Goal: Task Accomplishment & Management: Use online tool/utility

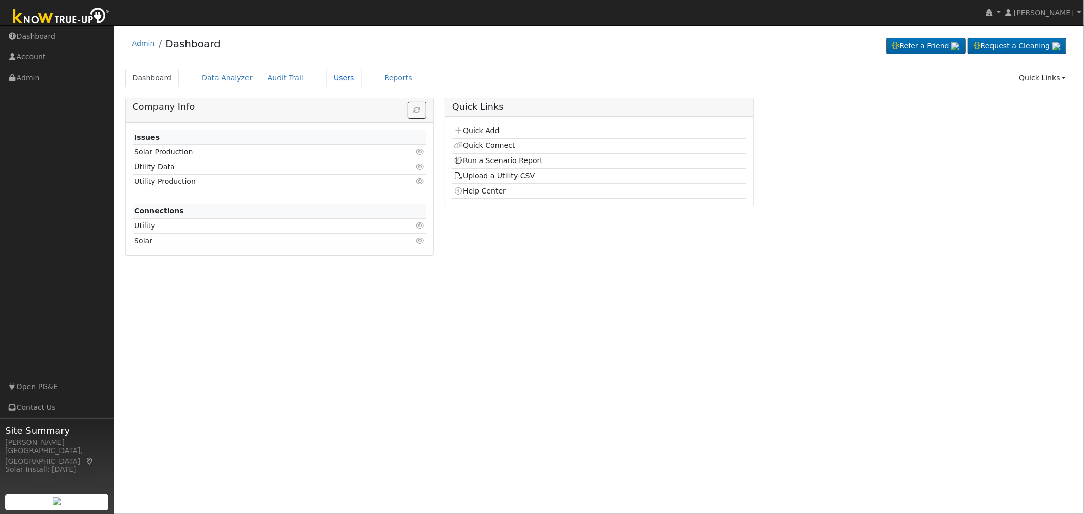
click at [326, 78] on link "Users" at bounding box center [344, 78] width 36 height 19
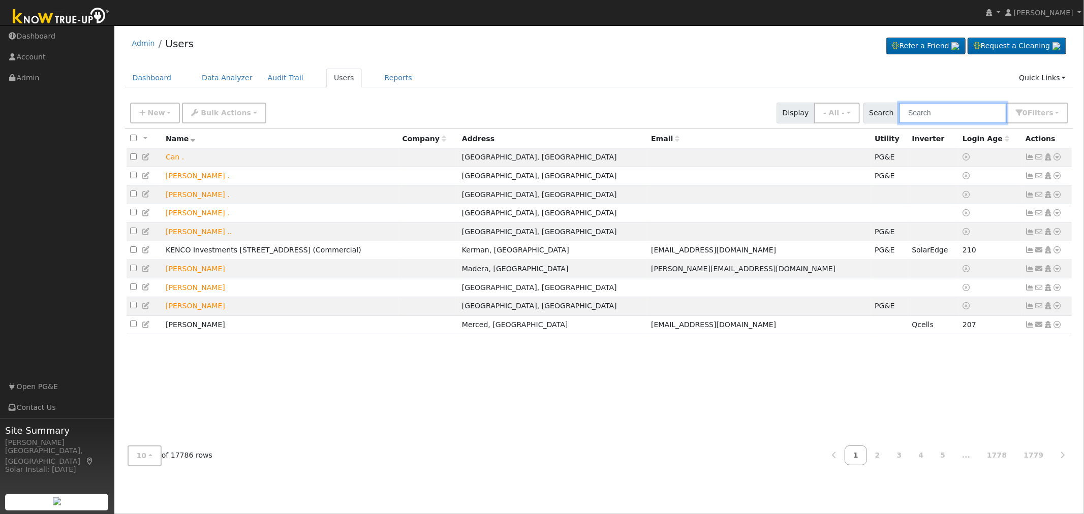
click at [951, 112] on input "text" at bounding box center [953, 113] width 108 height 21
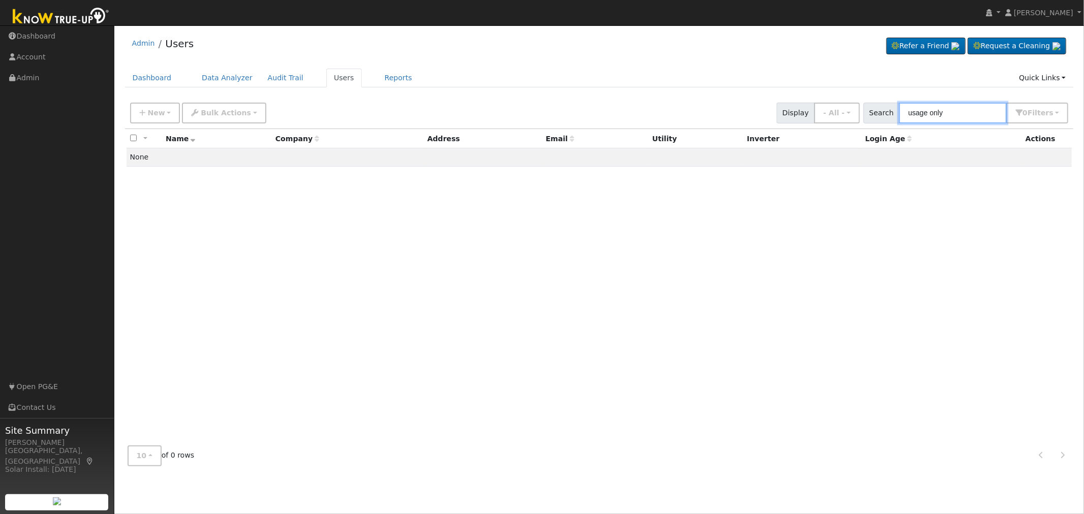
click at [939, 115] on input "usage only" at bounding box center [953, 113] width 108 height 21
click at [960, 112] on input "usage only" at bounding box center [953, 113] width 108 height 21
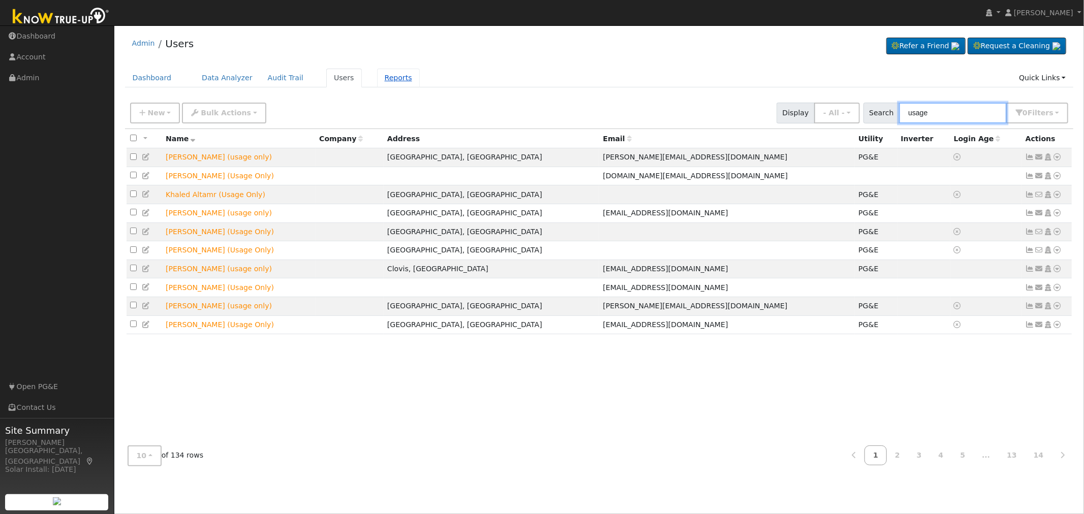
type input "usage"
click at [377, 78] on link "Reports" at bounding box center [398, 78] width 43 height 19
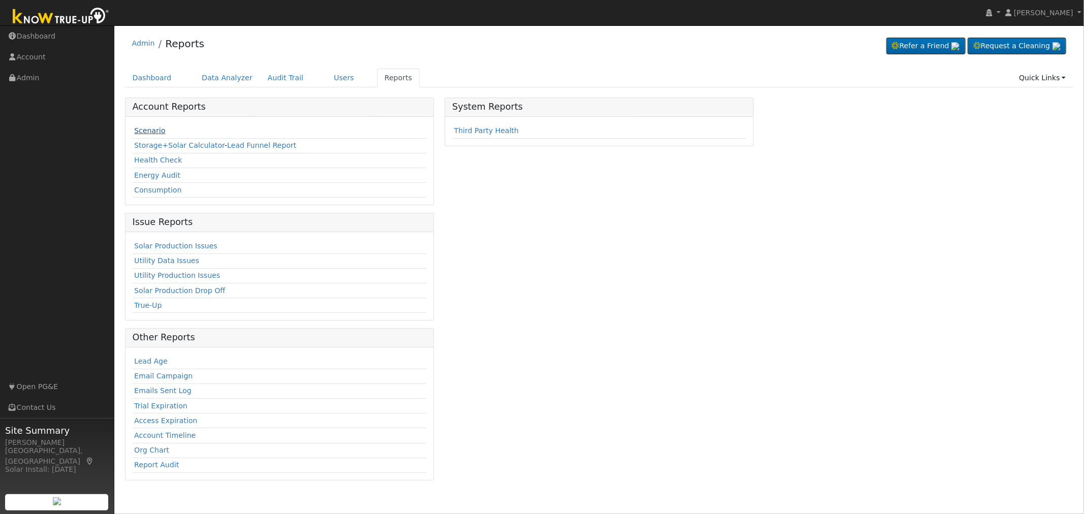
click at [150, 130] on link "Scenario" at bounding box center [149, 131] width 31 height 8
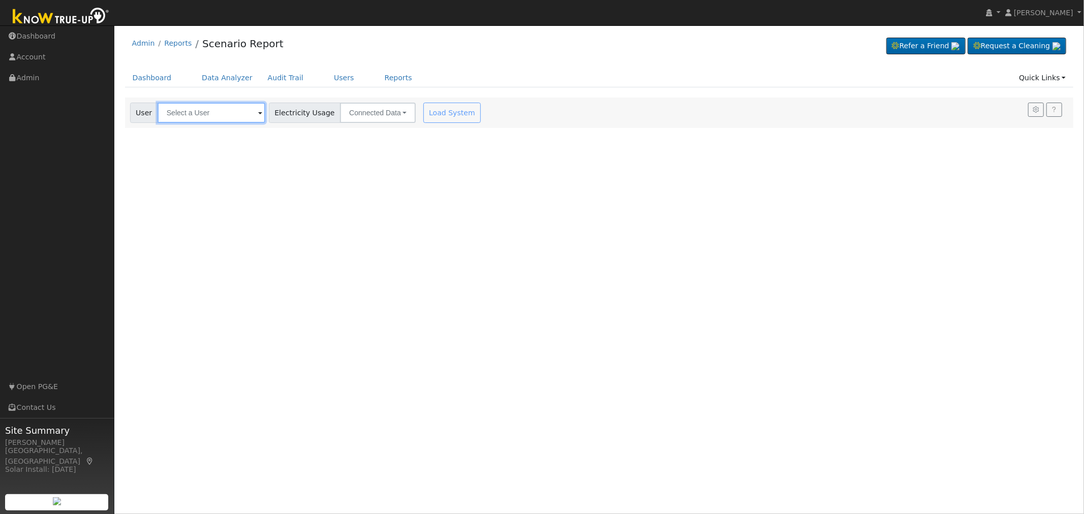
click at [207, 110] on input "text" at bounding box center [212, 113] width 108 height 20
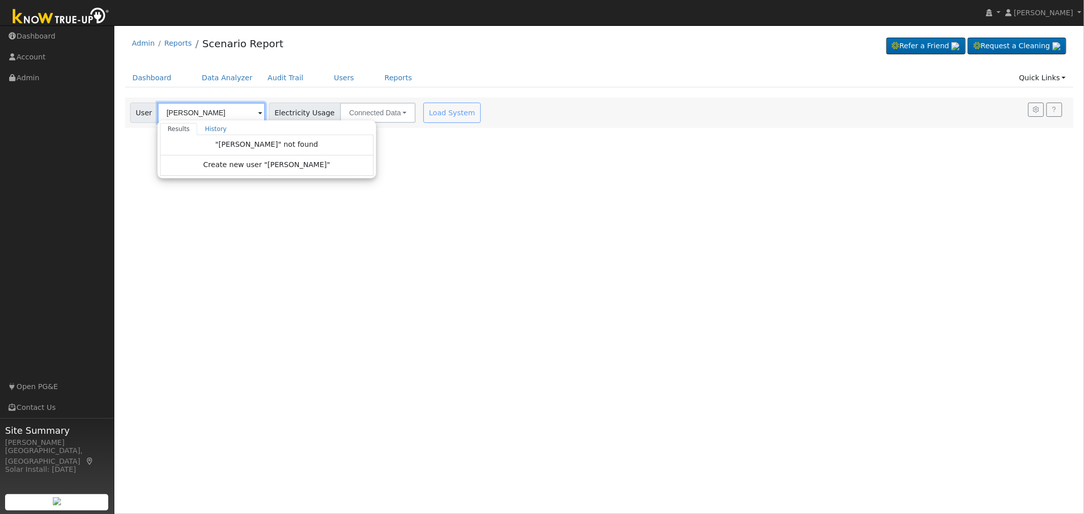
click at [225, 113] on input "[PERSON_NAME]" at bounding box center [212, 113] width 108 height 20
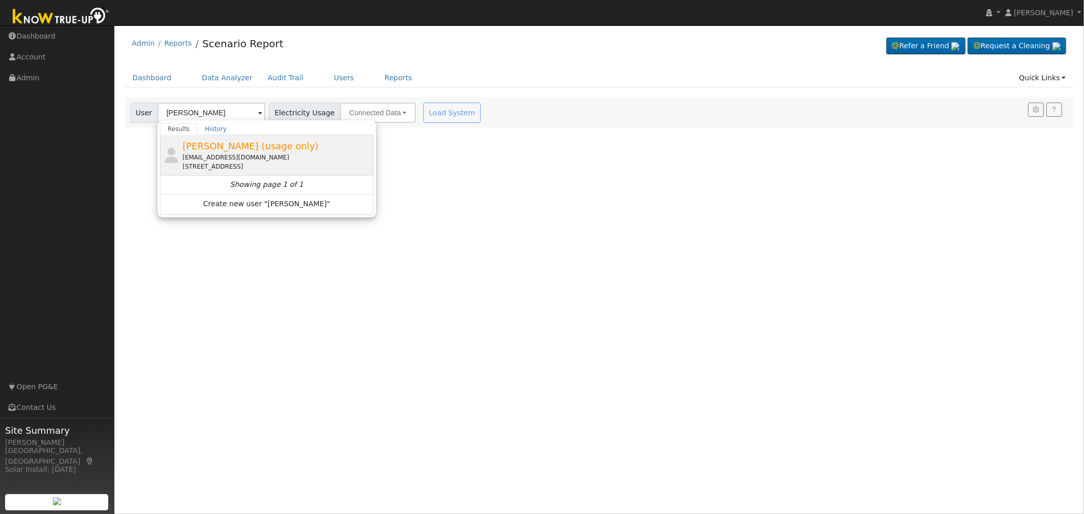
click at [216, 147] on span "[PERSON_NAME] (usage only)" at bounding box center [250, 146] width 136 height 11
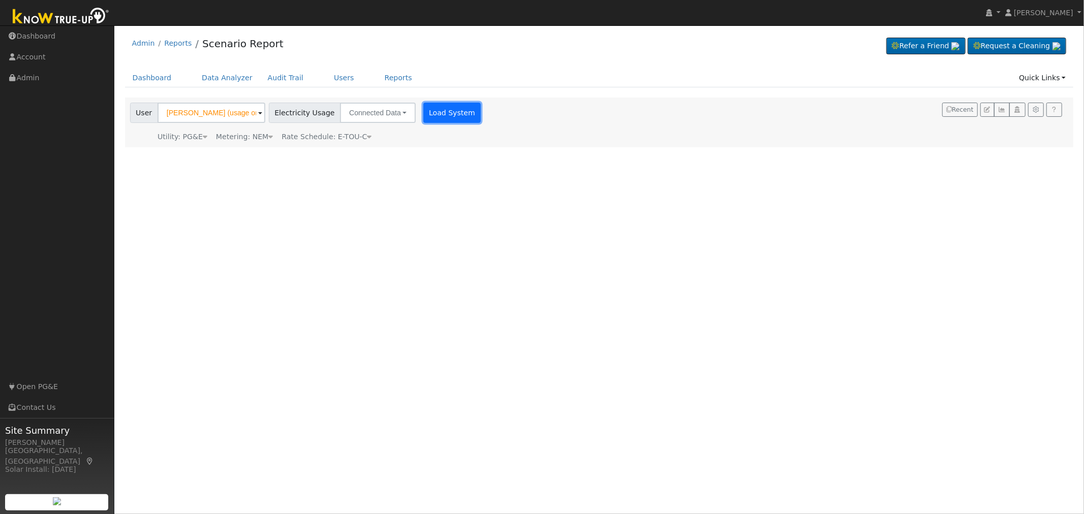
click at [431, 113] on button "Load System" at bounding box center [452, 113] width 58 height 20
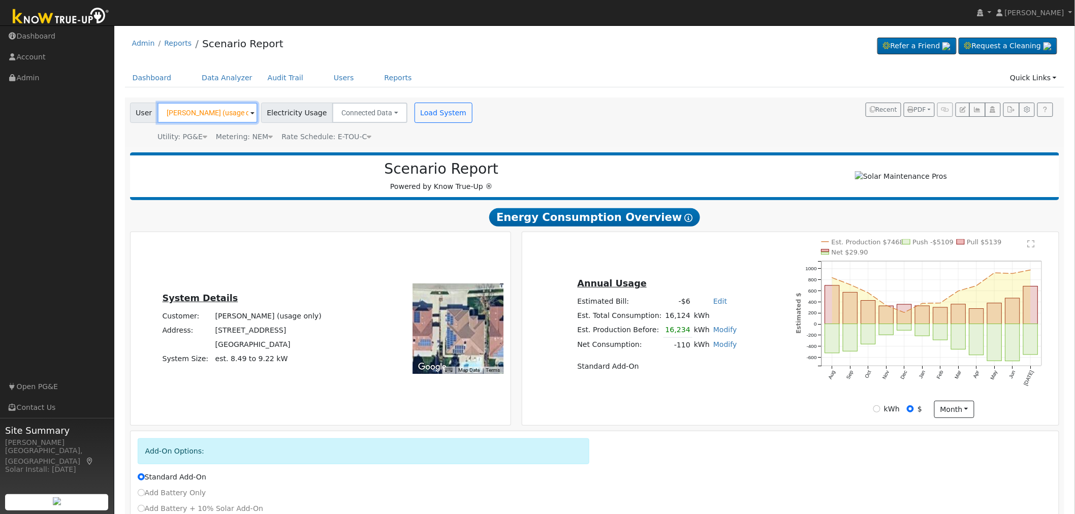
click at [202, 113] on input "[PERSON_NAME] (usage only)" at bounding box center [208, 113] width 100 height 20
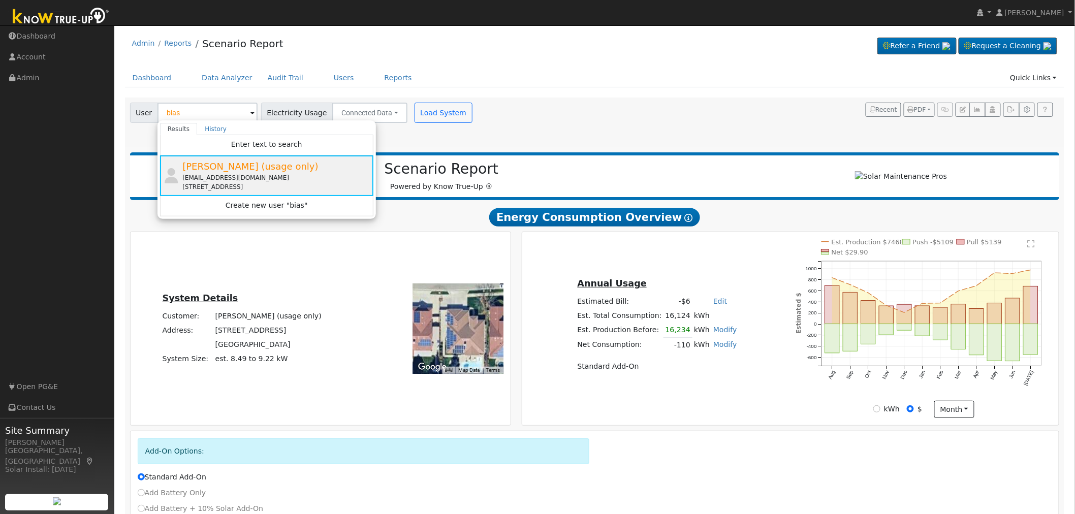
click at [226, 150] on div "Enter text to search" at bounding box center [266, 145] width 213 height 20
click at [199, 109] on input "bias" at bounding box center [208, 113] width 100 height 20
click at [181, 112] on input "bias" at bounding box center [208, 113] width 100 height 20
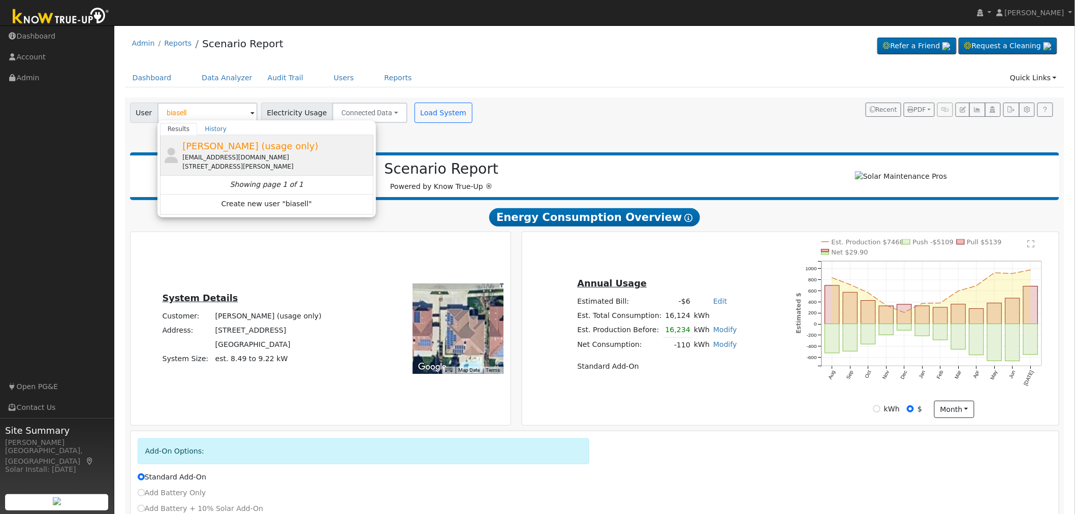
click at [220, 148] on span "[PERSON_NAME] (usage only)" at bounding box center [250, 146] width 136 height 11
type input "[PERSON_NAME] (usage only)"
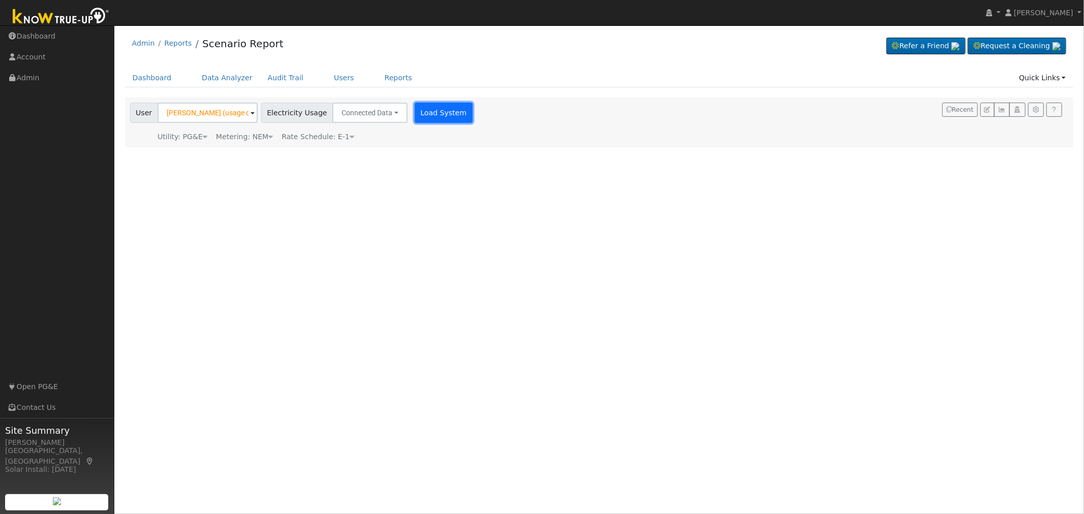
click at [425, 116] on button "Load System" at bounding box center [444, 113] width 58 height 20
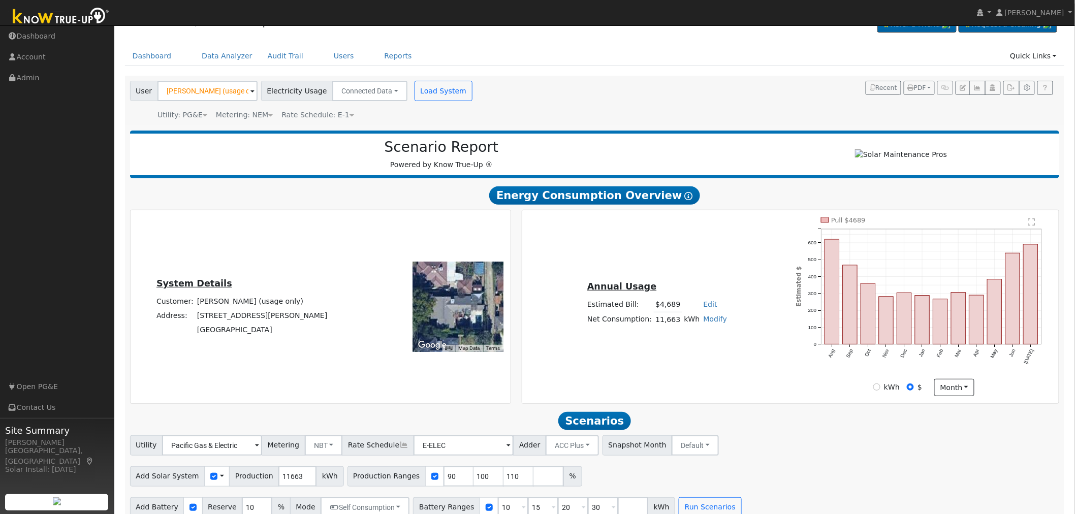
scroll to position [39, 0]
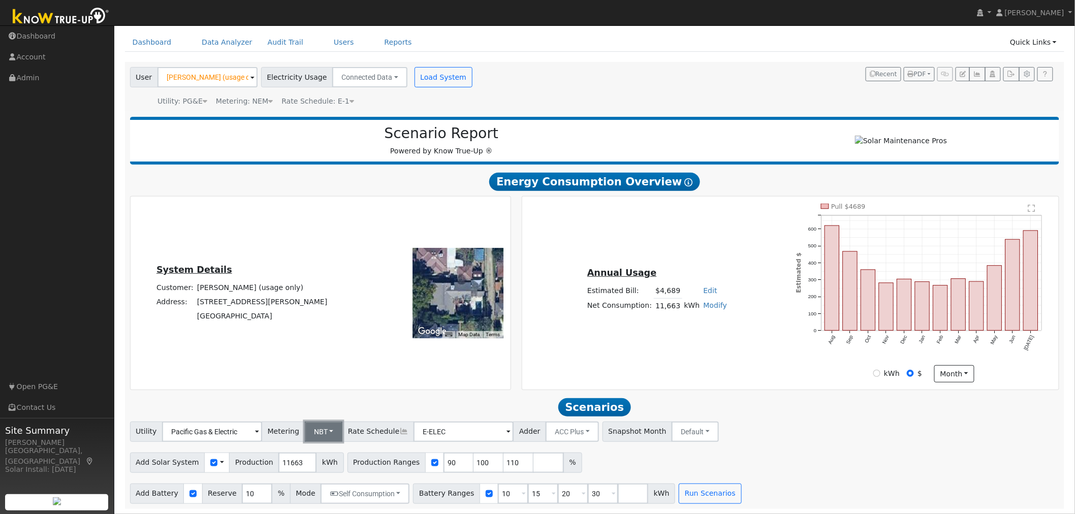
click at [324, 435] on button "NBT" at bounding box center [324, 432] width 38 height 20
click at [328, 455] on link "NEM" at bounding box center [330, 454] width 71 height 14
click at [714, 308] on link "Modify" at bounding box center [716, 305] width 24 height 8
click at [688, 324] on link "Add Consumption" at bounding box center [677, 323] width 85 height 14
type input "11663"
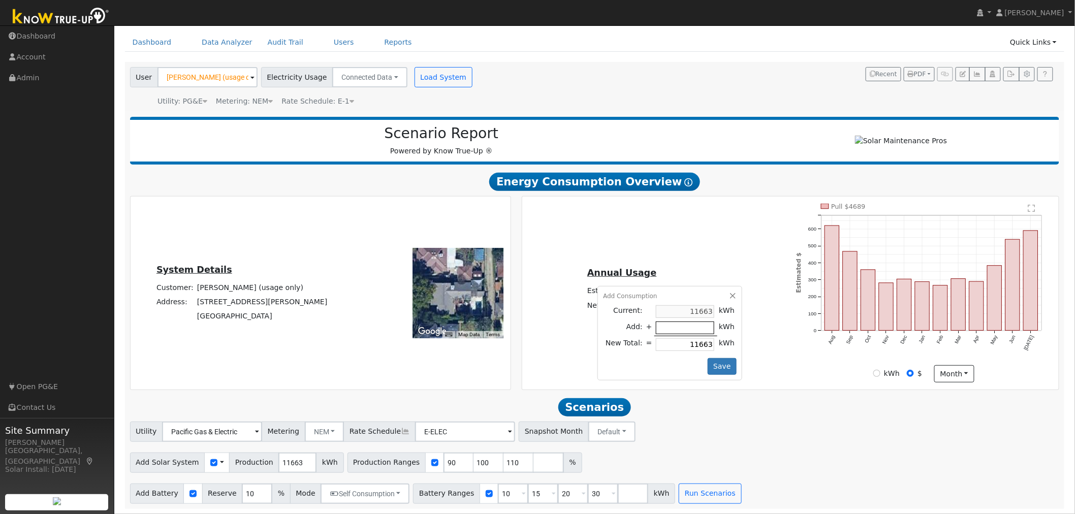
type input "-5"
type input "11658"
type input "-50"
type input "11613"
type input "-500"
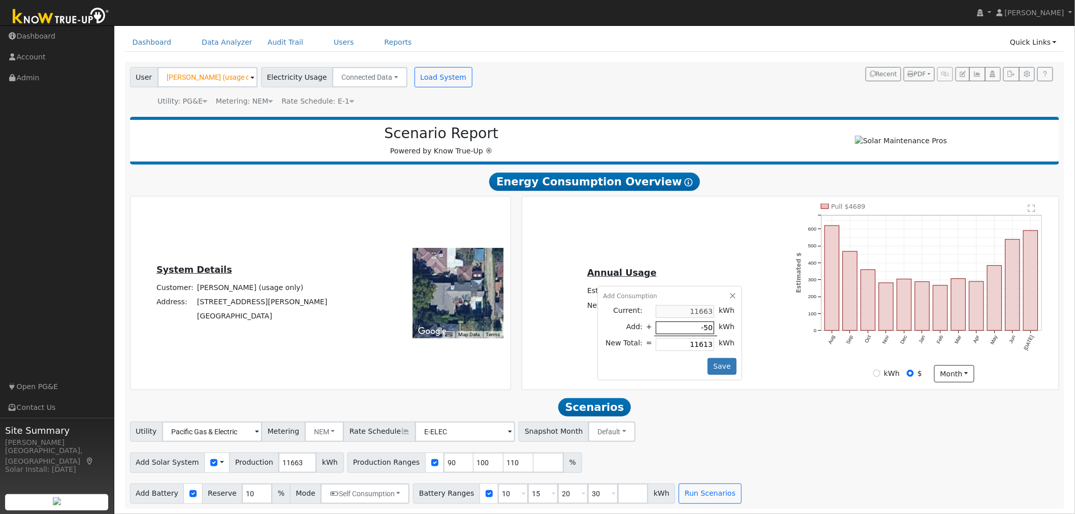
type input "11163"
type input "-5000"
type input "6663"
type input "-5000"
click at [716, 365] on button "Save" at bounding box center [722, 366] width 29 height 17
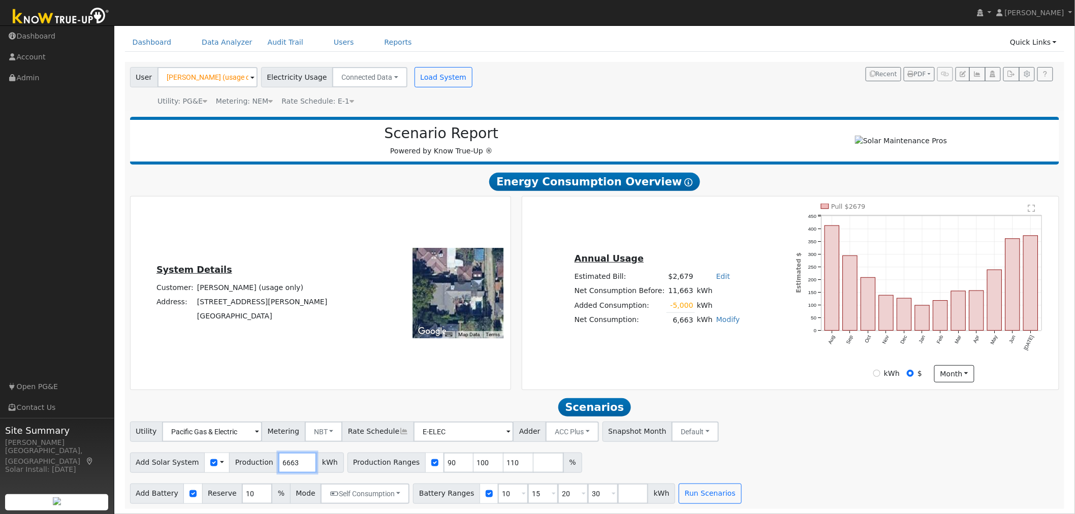
click at [286, 465] on input "6663" at bounding box center [297, 463] width 38 height 20
type input "8841"
click at [444, 461] on input "90" at bounding box center [459, 463] width 30 height 20
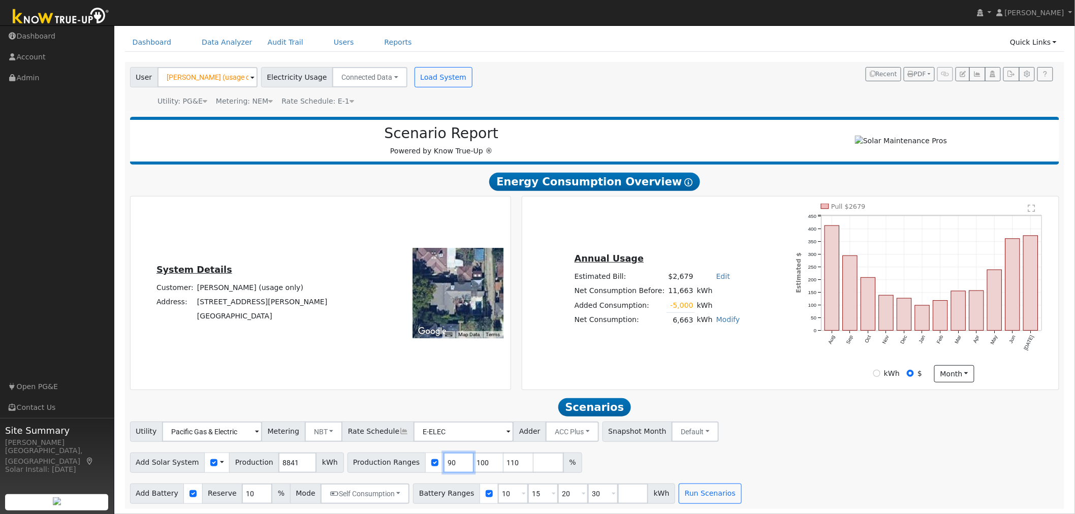
click at [444, 461] on input "90" at bounding box center [459, 463] width 30 height 20
type input "100"
type input "110"
type input "100"
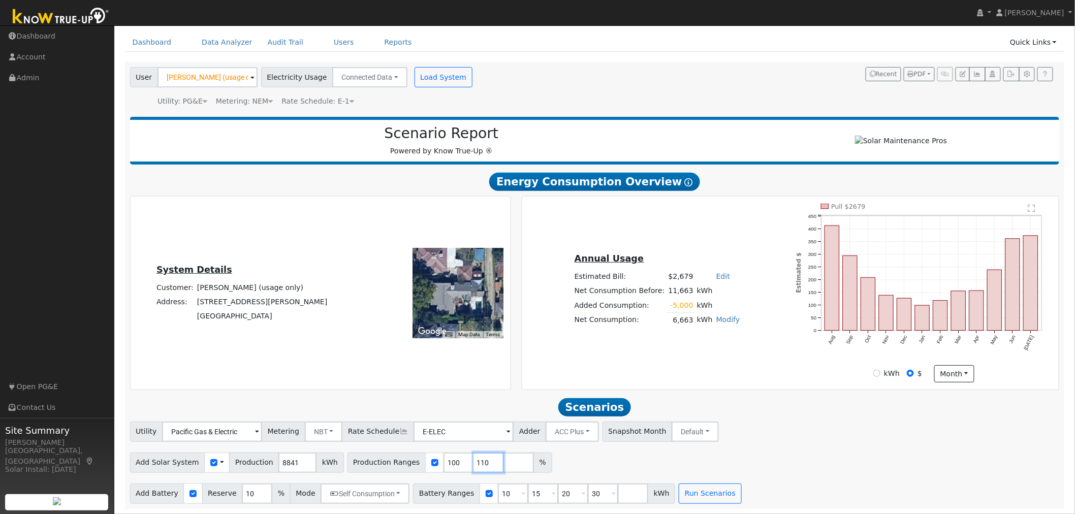
click at [474, 461] on input "110" at bounding box center [489, 463] width 30 height 20
click at [528, 495] on input "15" at bounding box center [543, 494] width 30 height 20
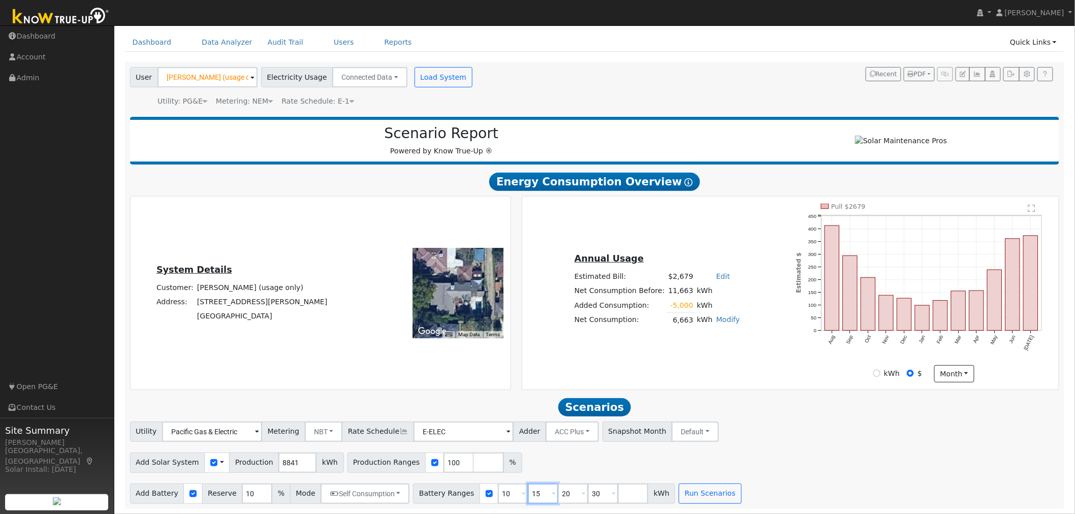
click at [528, 495] on input "15" at bounding box center [543, 494] width 30 height 20
type input "20"
type input "30"
click at [528, 495] on input "20" at bounding box center [543, 494] width 30 height 20
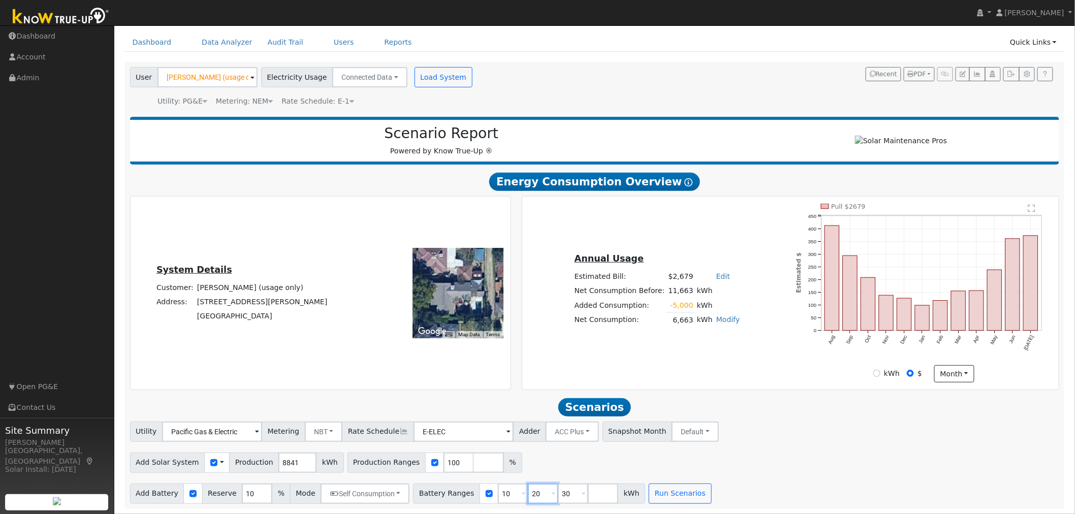
click at [528, 495] on input "20" at bounding box center [543, 494] width 30 height 20
type input "30"
click at [528, 495] on input "30" at bounding box center [543, 494] width 30 height 20
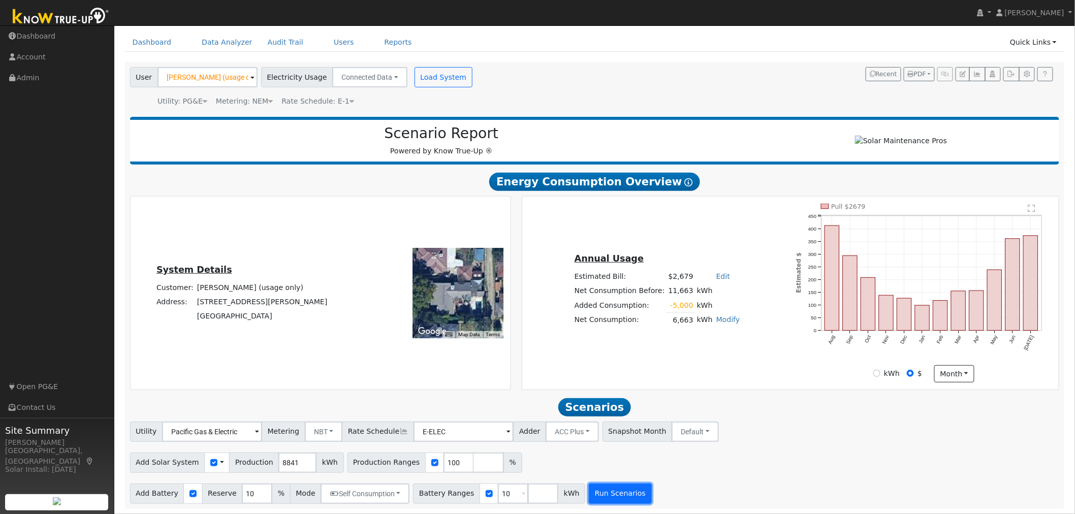
click at [607, 493] on button "Run Scenarios" at bounding box center [620, 494] width 63 height 20
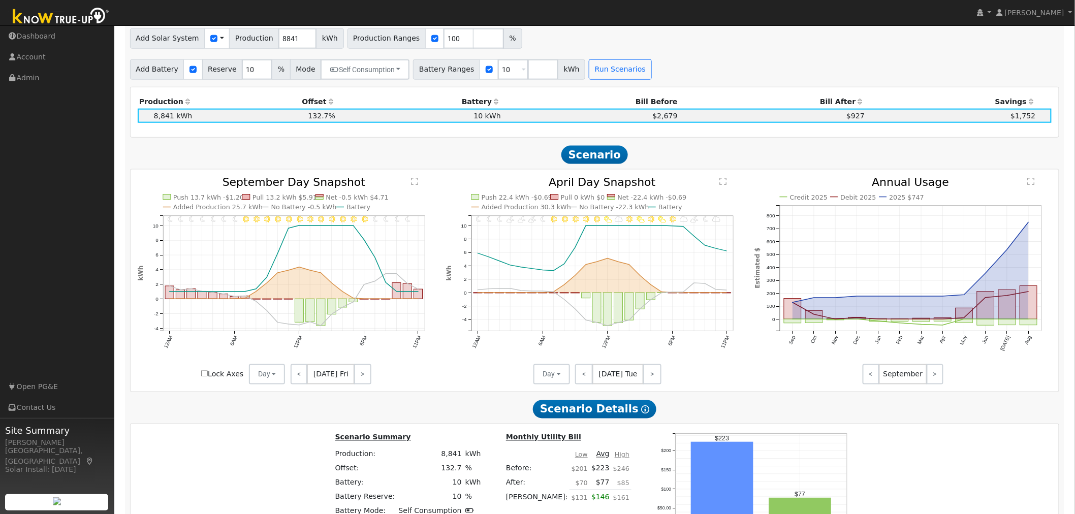
scroll to position [294, 0]
